Goal: Information Seeking & Learning: Learn about a topic

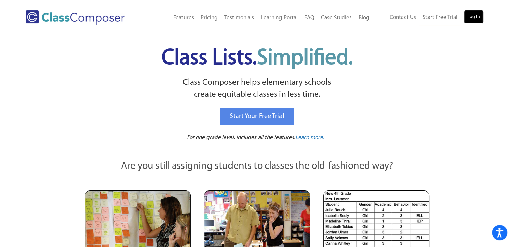
click at [473, 16] on link "Log In" at bounding box center [473, 17] width 19 height 14
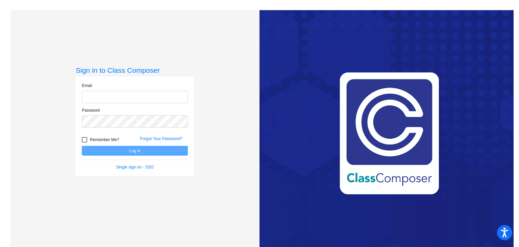
type input "hgarcia@sd27j.net"
click at [141, 153] on button "Log In" at bounding box center [135, 151] width 106 height 10
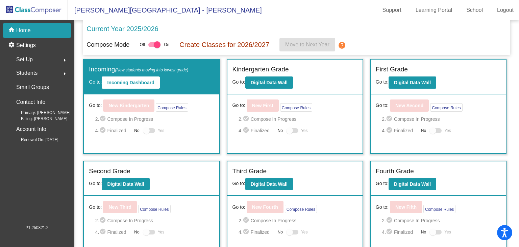
scroll to position [21, 0]
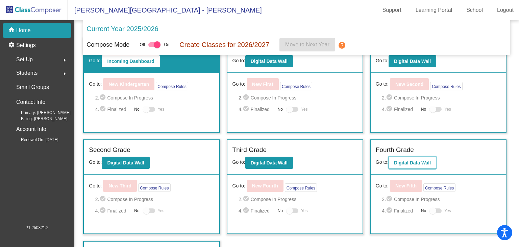
click at [420, 163] on b "Digital Data Wall" at bounding box center [412, 162] width 37 height 5
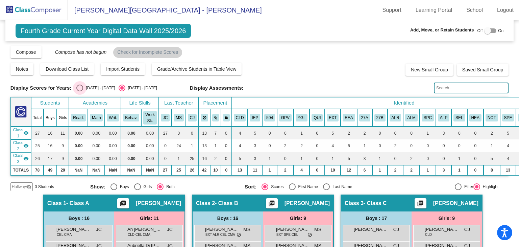
click at [79, 86] on div "Select an option" at bounding box center [79, 87] width 7 height 7
click at [79, 91] on input "2024 - 2025" at bounding box center [79, 91] width 0 height 0
radio input "true"
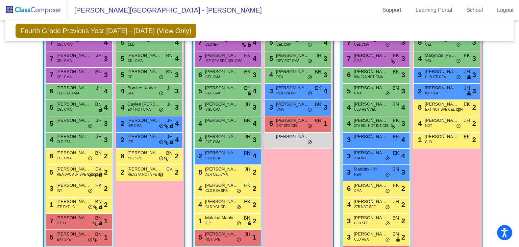
scroll to position [209, 0]
click at [370, 204] on span "27B NOT SPE" at bounding box center [365, 206] width 22 height 5
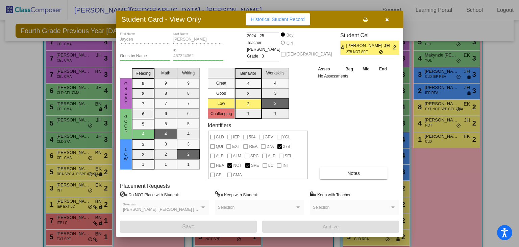
click at [386, 21] on icon "button" at bounding box center [387, 19] width 4 height 5
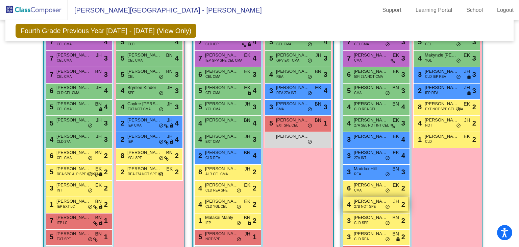
click at [370, 201] on span "Jayden Trujillo" at bounding box center [371, 201] width 34 height 7
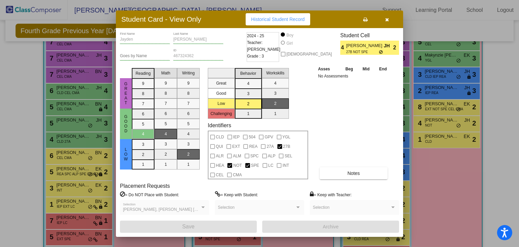
click at [386, 19] on icon "button" at bounding box center [387, 19] width 4 height 5
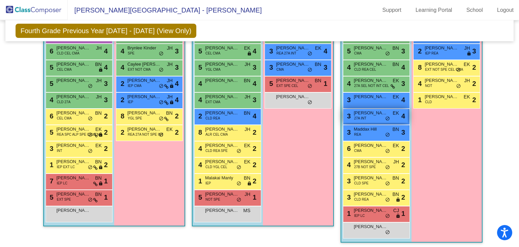
scroll to position [249, 0]
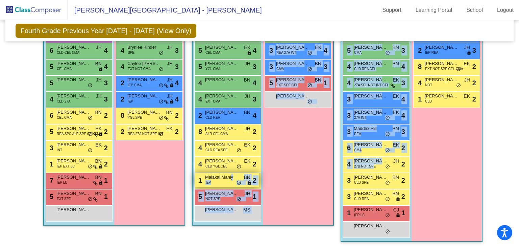
drag, startPoint x: 372, startPoint y: 165, endPoint x: 229, endPoint y: 175, distance: 143.0
click at [229, 175] on div "Hallway - Hallway Class picture_as_pdf Add Student First Name Last Name Student…" at bounding box center [259, 89] width 499 height 317
click at [0, 0] on div "Girls: 9 9 Lana Aswad CEL CMA EK lock do_not_disturb_alt 4 5 Gabrielle Devine R…" at bounding box center [0, 0] width 0 height 0
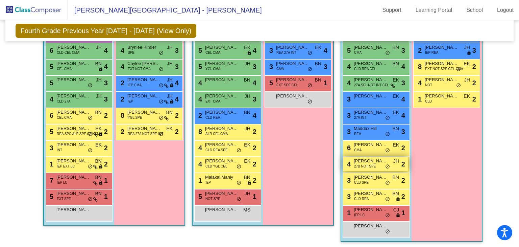
click at [371, 164] on span "27B NOT SPE" at bounding box center [365, 166] width 22 height 5
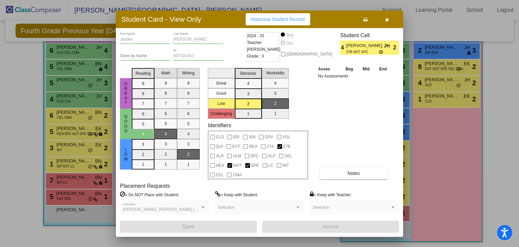
click at [387, 21] on icon "button" at bounding box center [387, 19] width 4 height 5
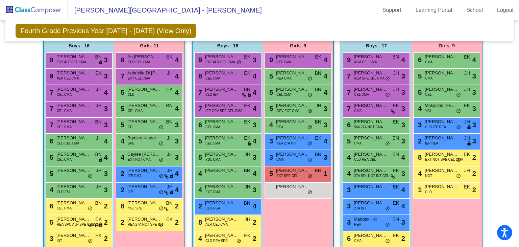
scroll to position [253, 0]
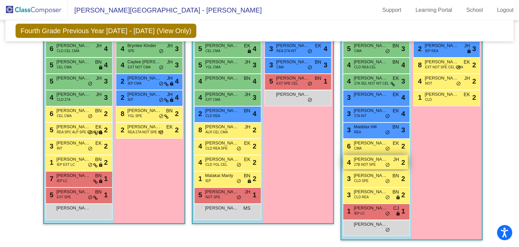
click at [370, 163] on span "27B NOT SPE" at bounding box center [365, 164] width 22 height 5
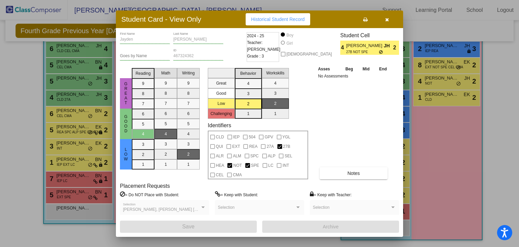
click at [386, 22] on button "button" at bounding box center [387, 19] width 22 height 12
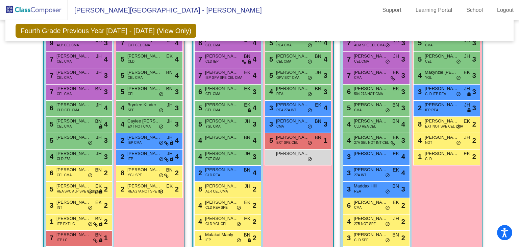
scroll to position [186, 0]
